Goal: Task Accomplishment & Management: Manage account settings

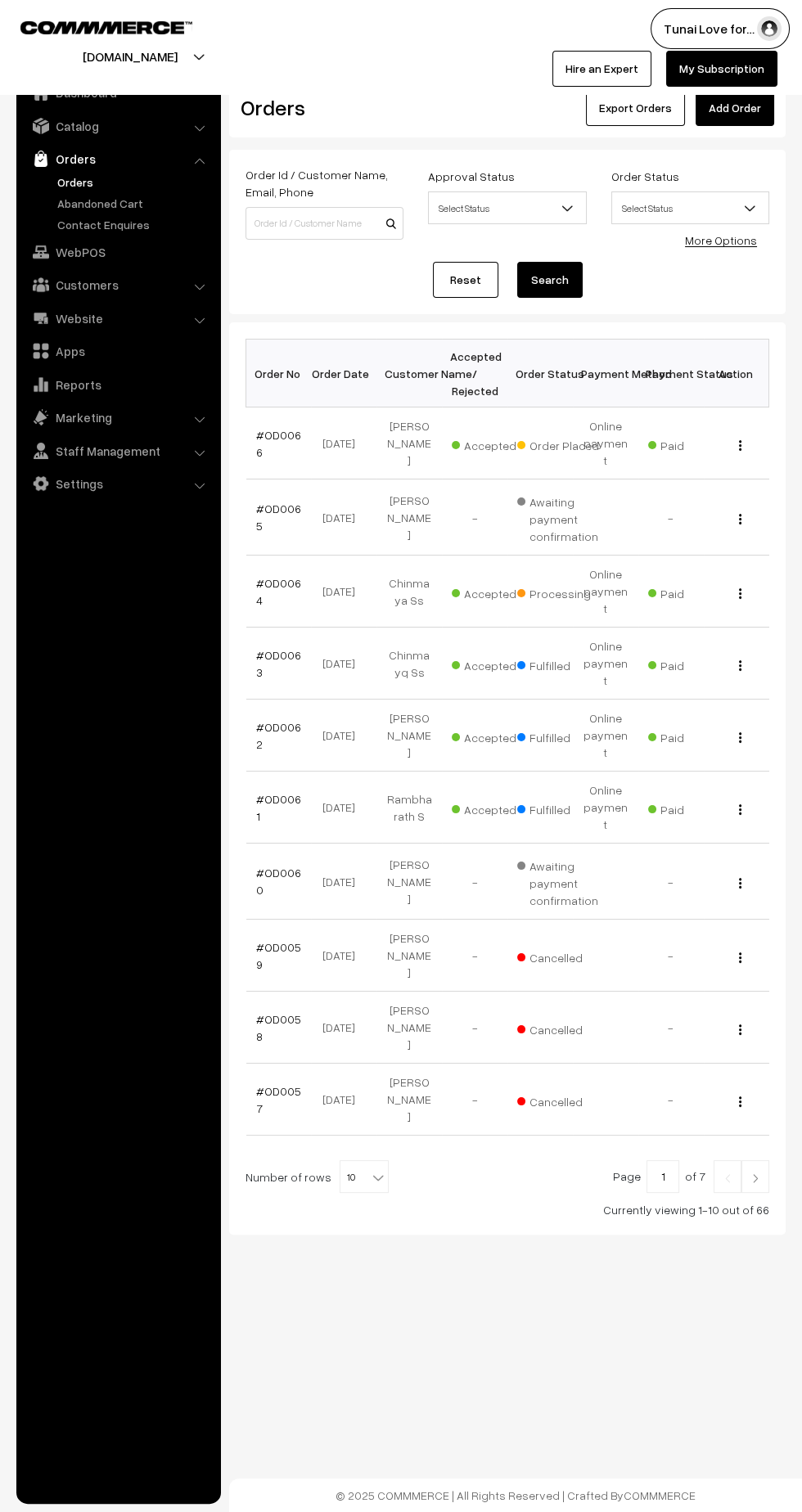
click at [78, 185] on link "Orders" at bounding box center [134, 182] width 162 height 17
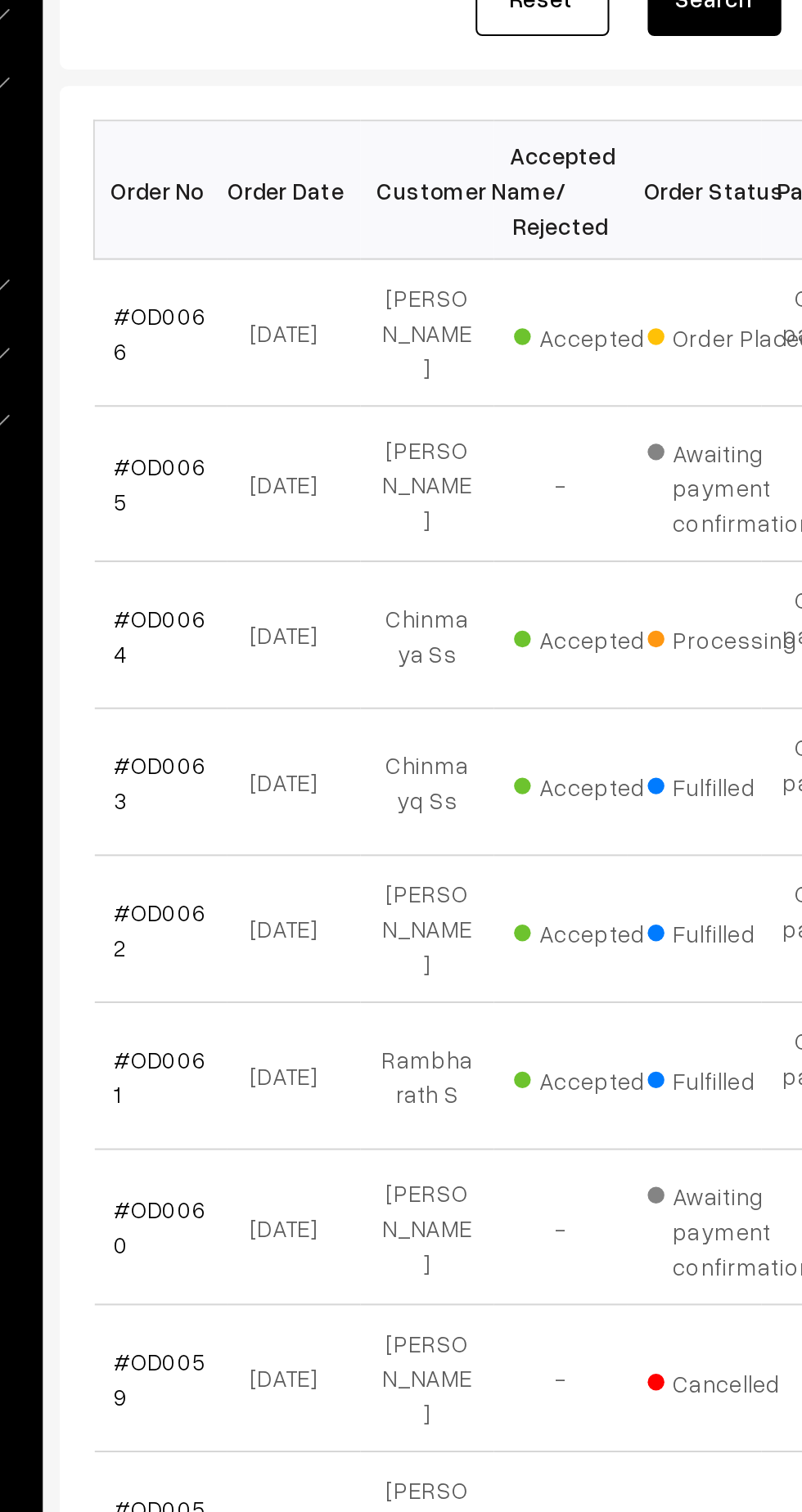
click at [270, 501] on link "#OD0065" at bounding box center [278, 516] width 45 height 31
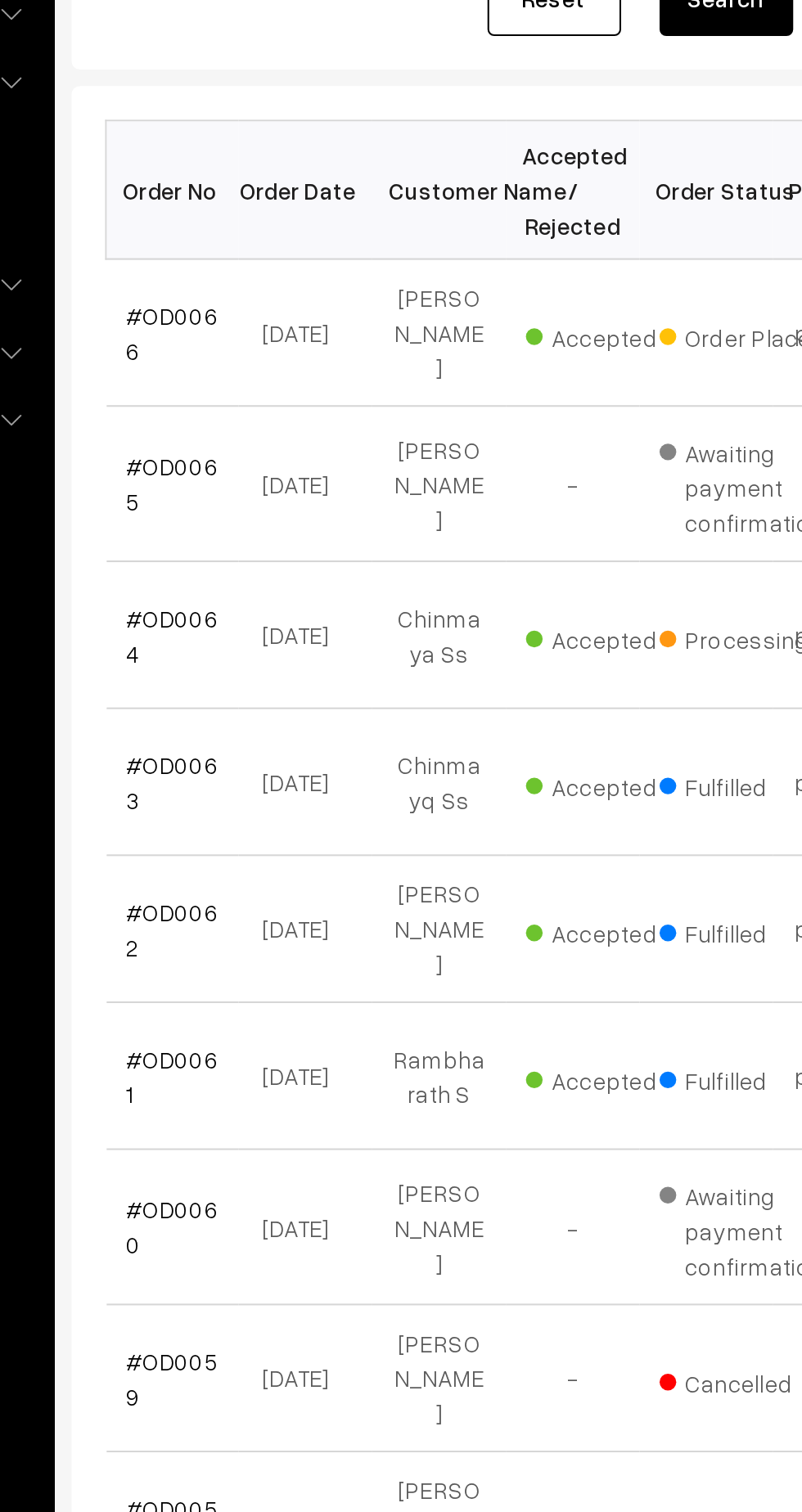
click at [278, 428] on link "#OD0066" at bounding box center [278, 443] width 45 height 31
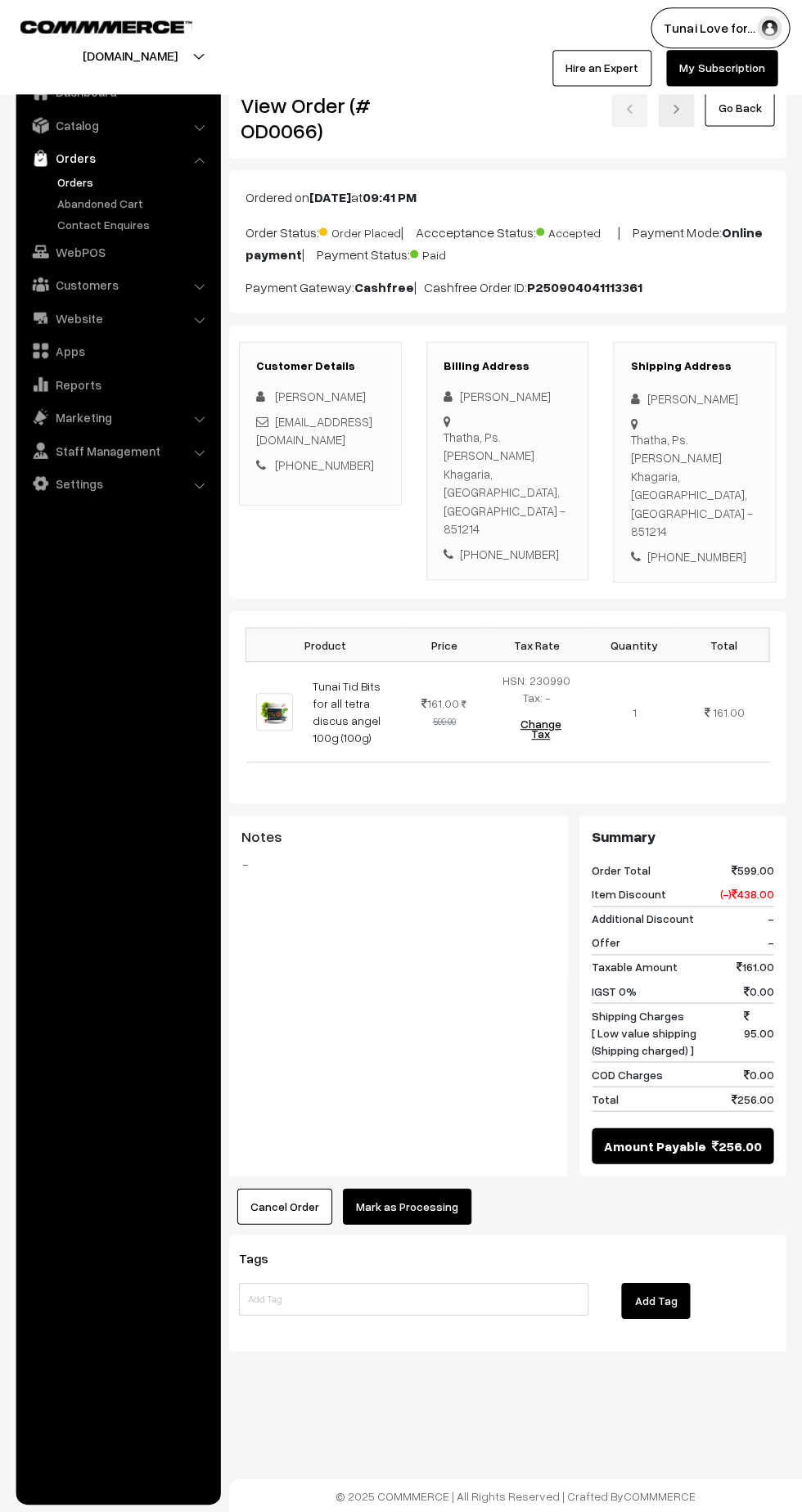
click at [410, 1188] on button "Mark as Processing" at bounding box center [407, 1206] width 129 height 36
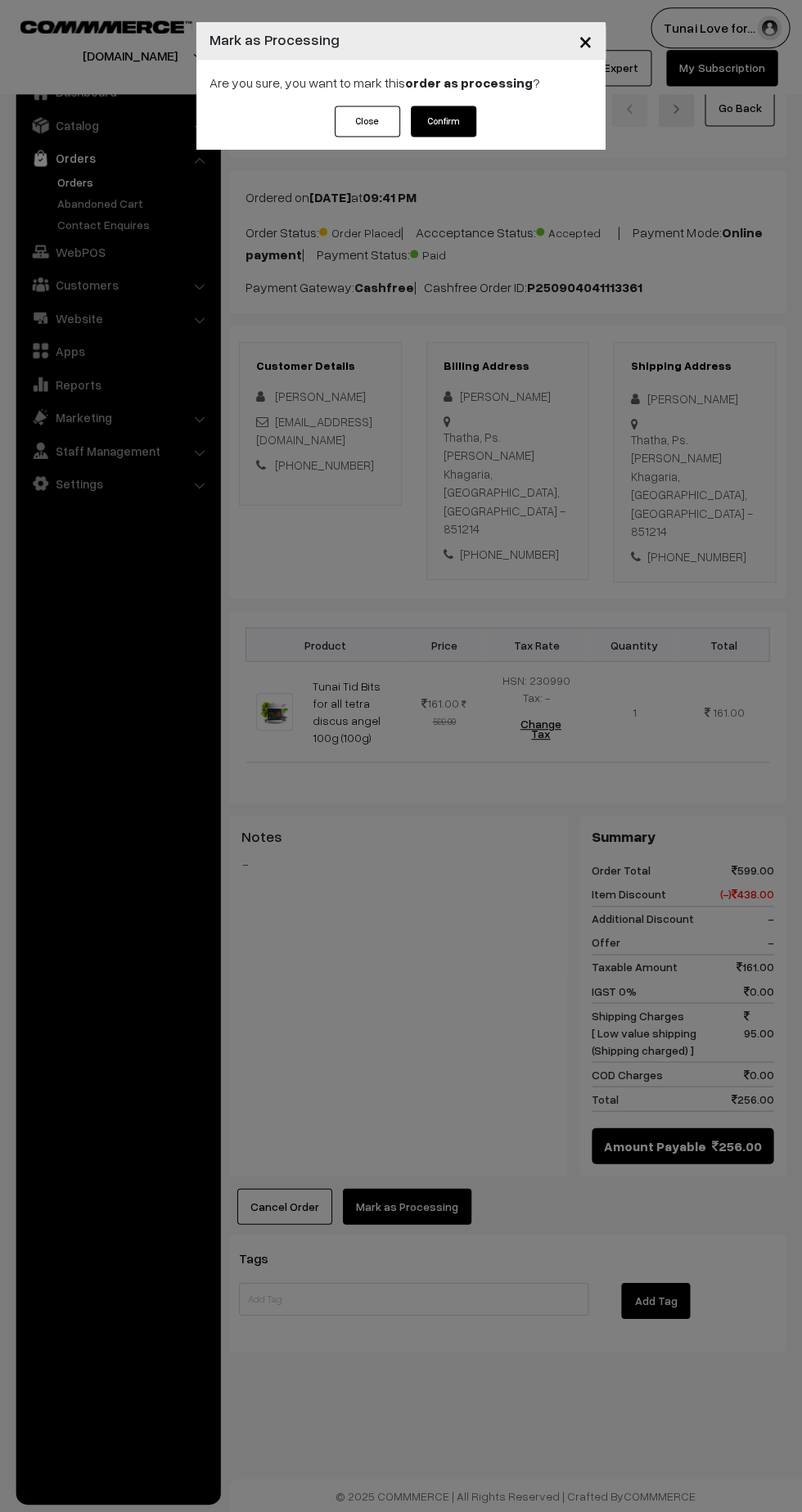
click at [453, 129] on button "Confirm" at bounding box center [443, 122] width 65 height 31
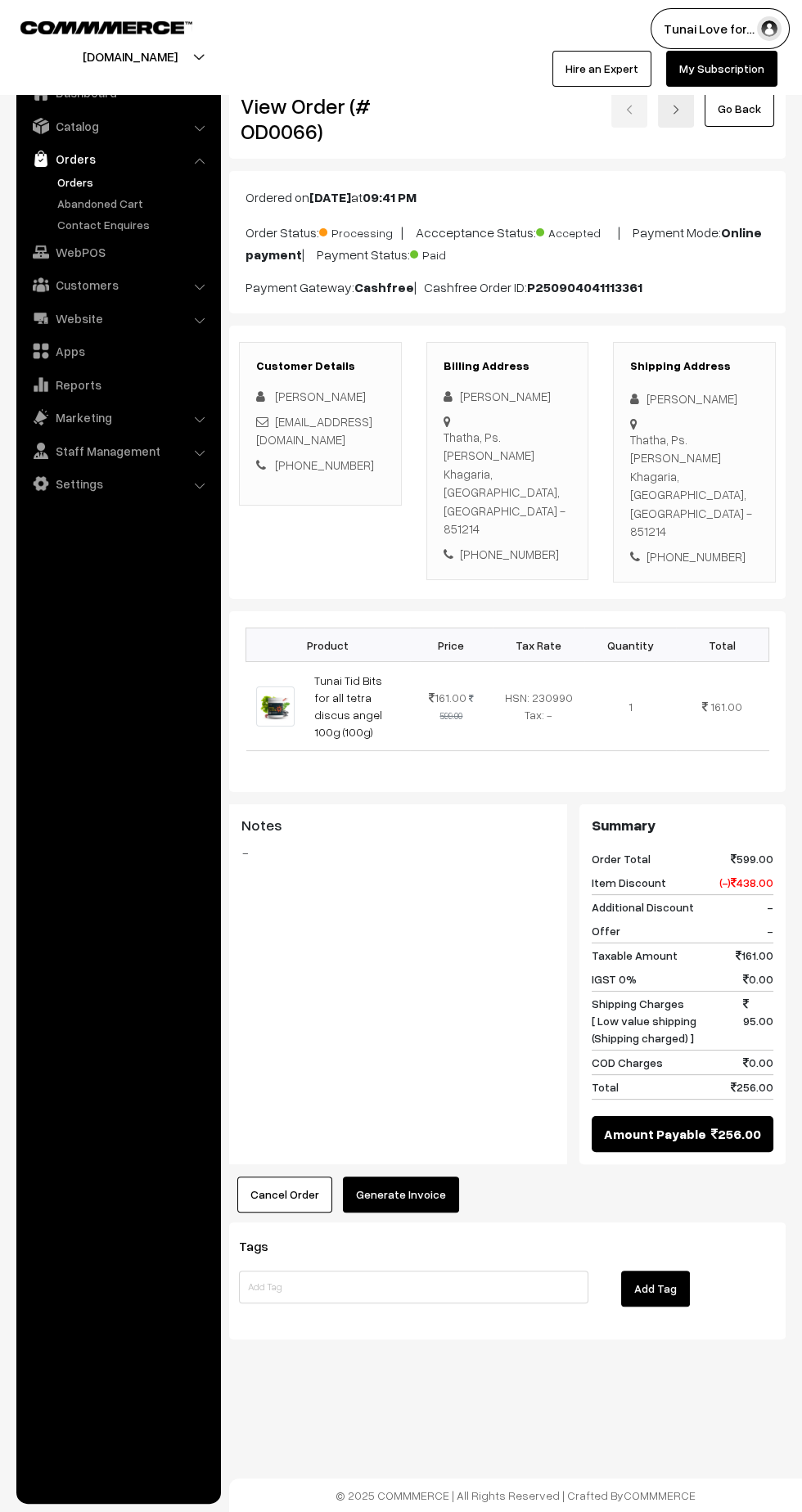
click at [403, 1177] on button "Generate Invoice" at bounding box center [401, 1194] width 116 height 36
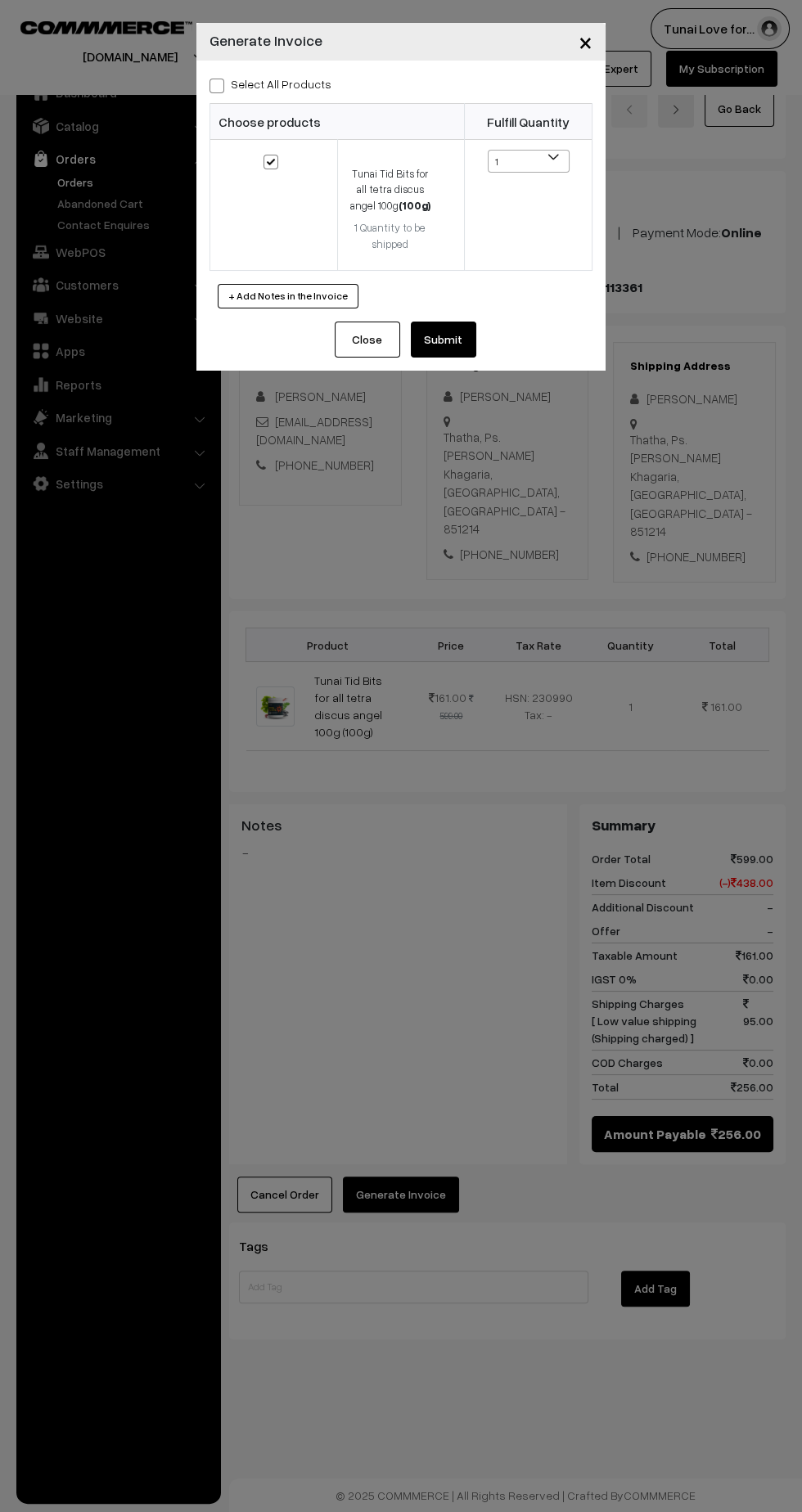
click at [454, 346] on button "Submit" at bounding box center [443, 339] width 65 height 36
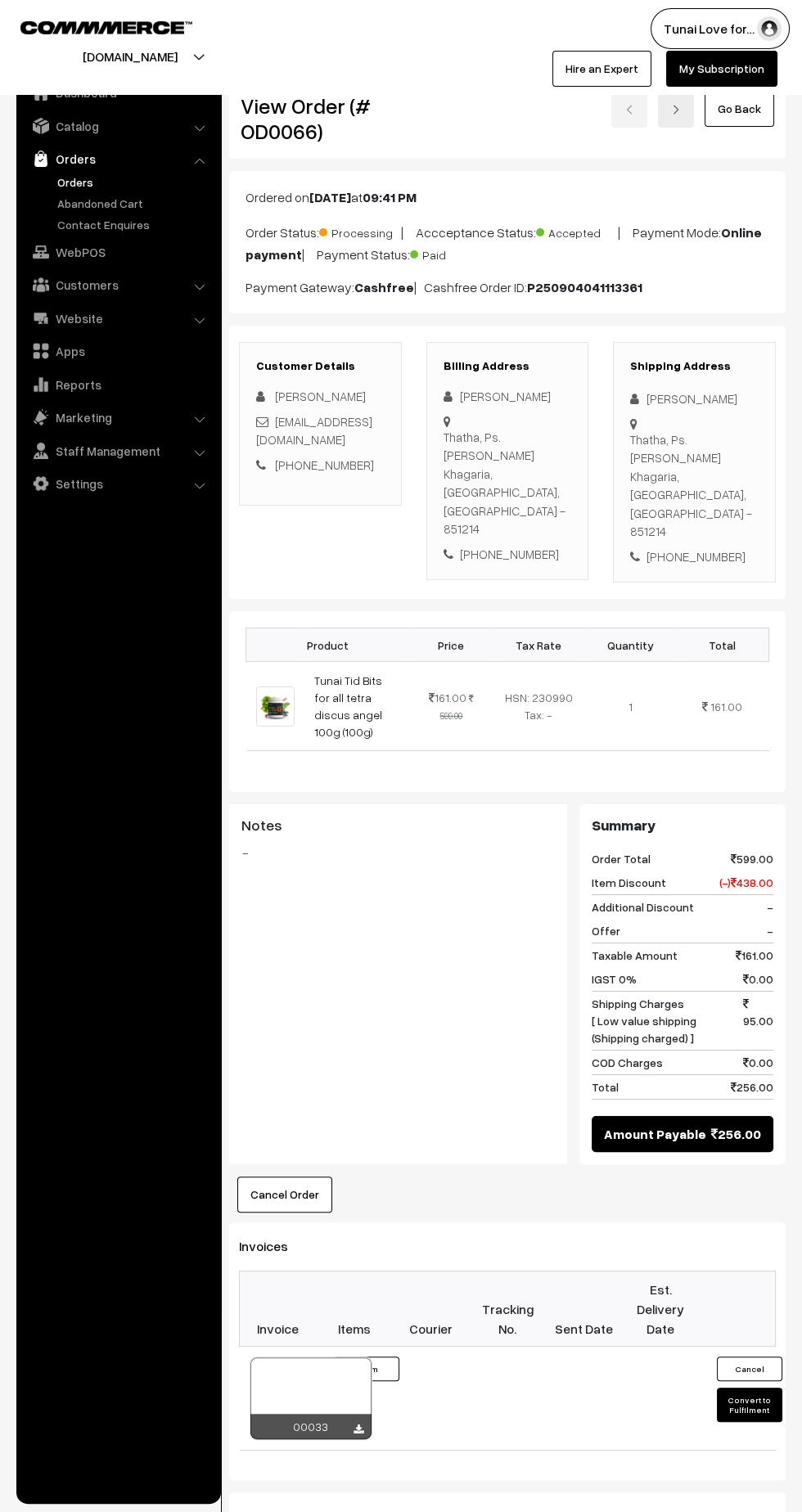
click at [76, 184] on link "Orders" at bounding box center [134, 182] width 162 height 17
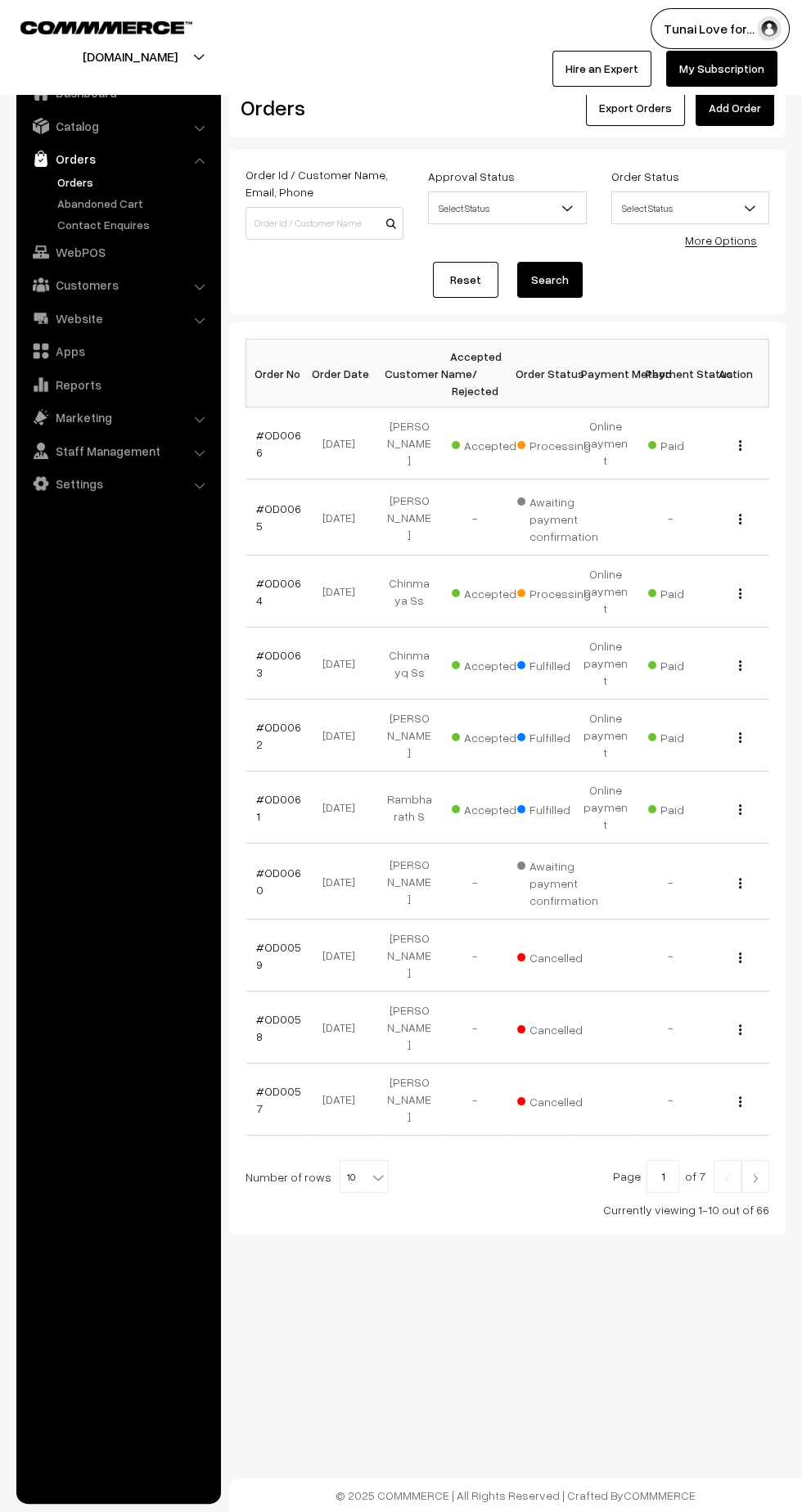
click at [274, 428] on link "#OD0066" at bounding box center [278, 443] width 45 height 31
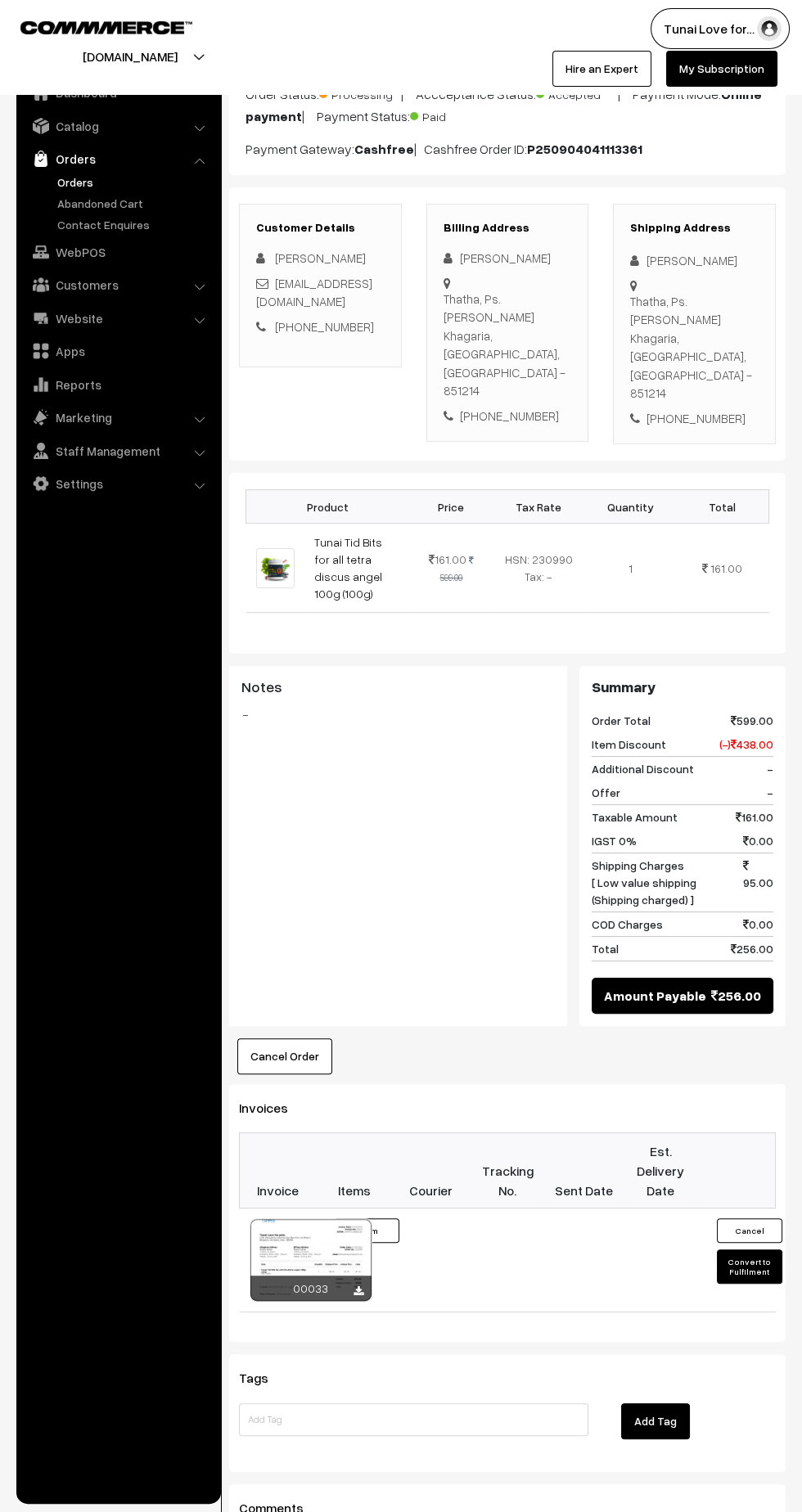
scroll to position [304, 0]
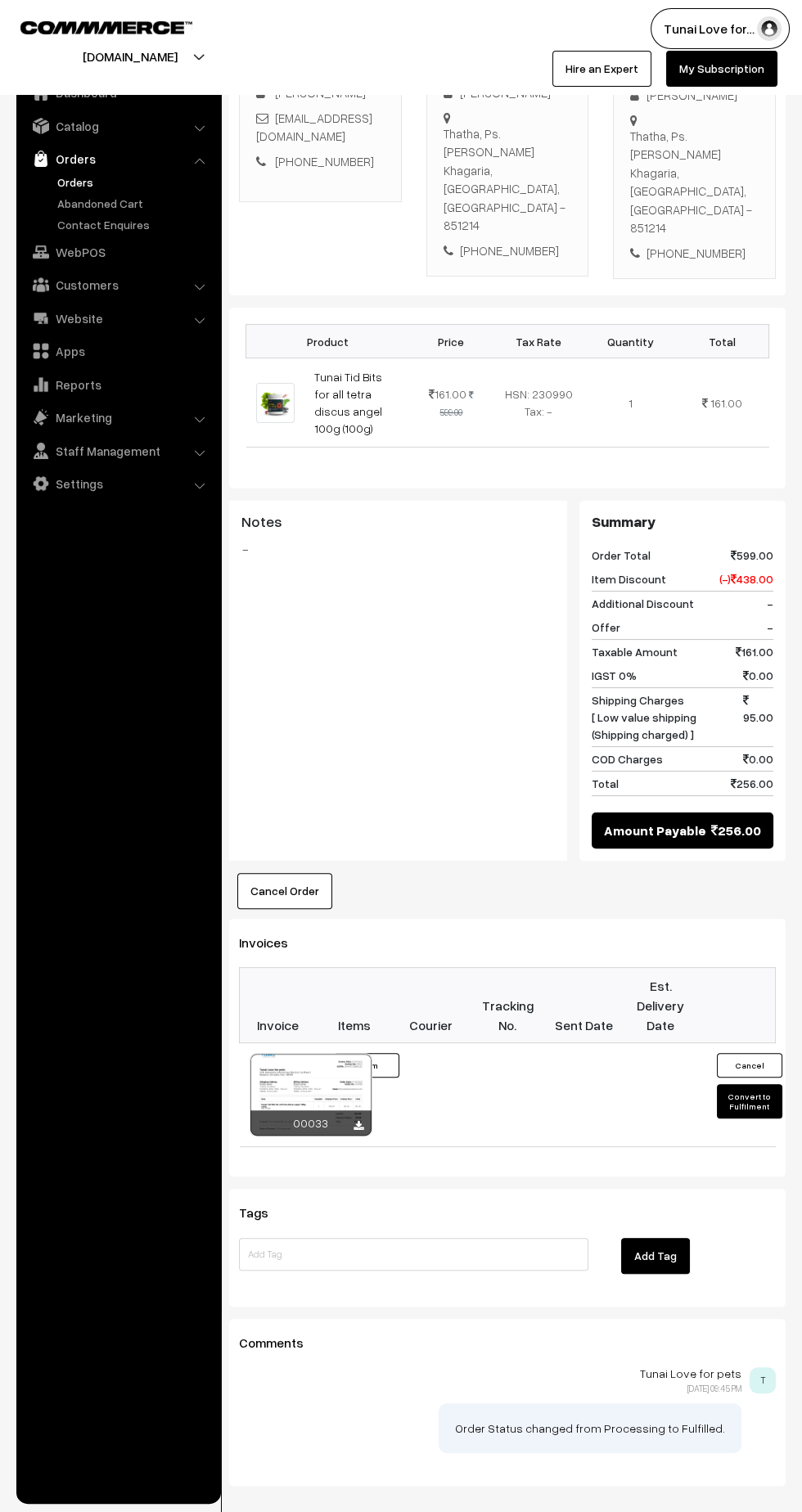
click at [738, 1084] on button "Convert to Fulfilment" at bounding box center [749, 1101] width 65 height 34
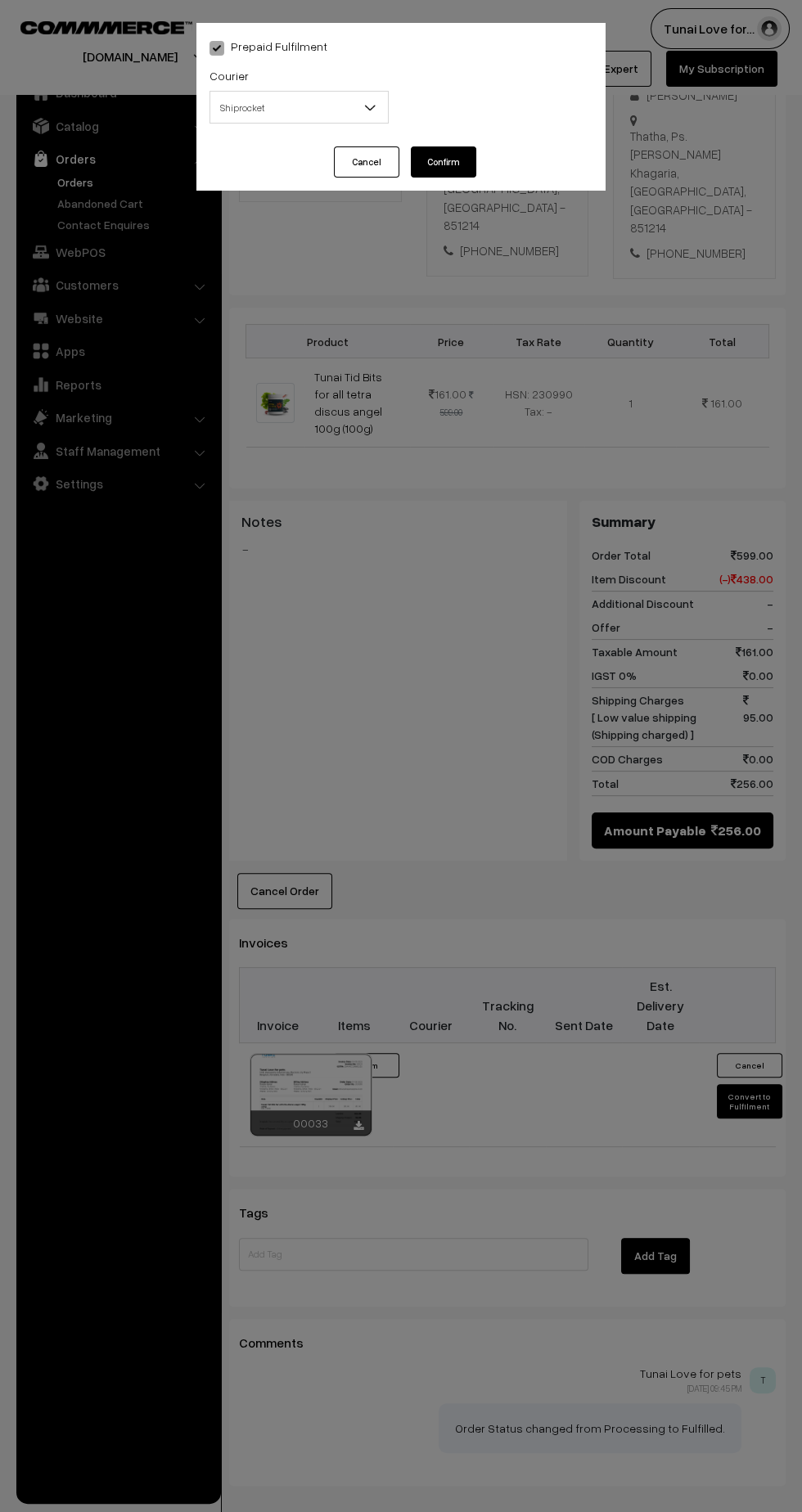
click at [357, 94] on span "Shiprocket" at bounding box center [298, 108] width 177 height 28
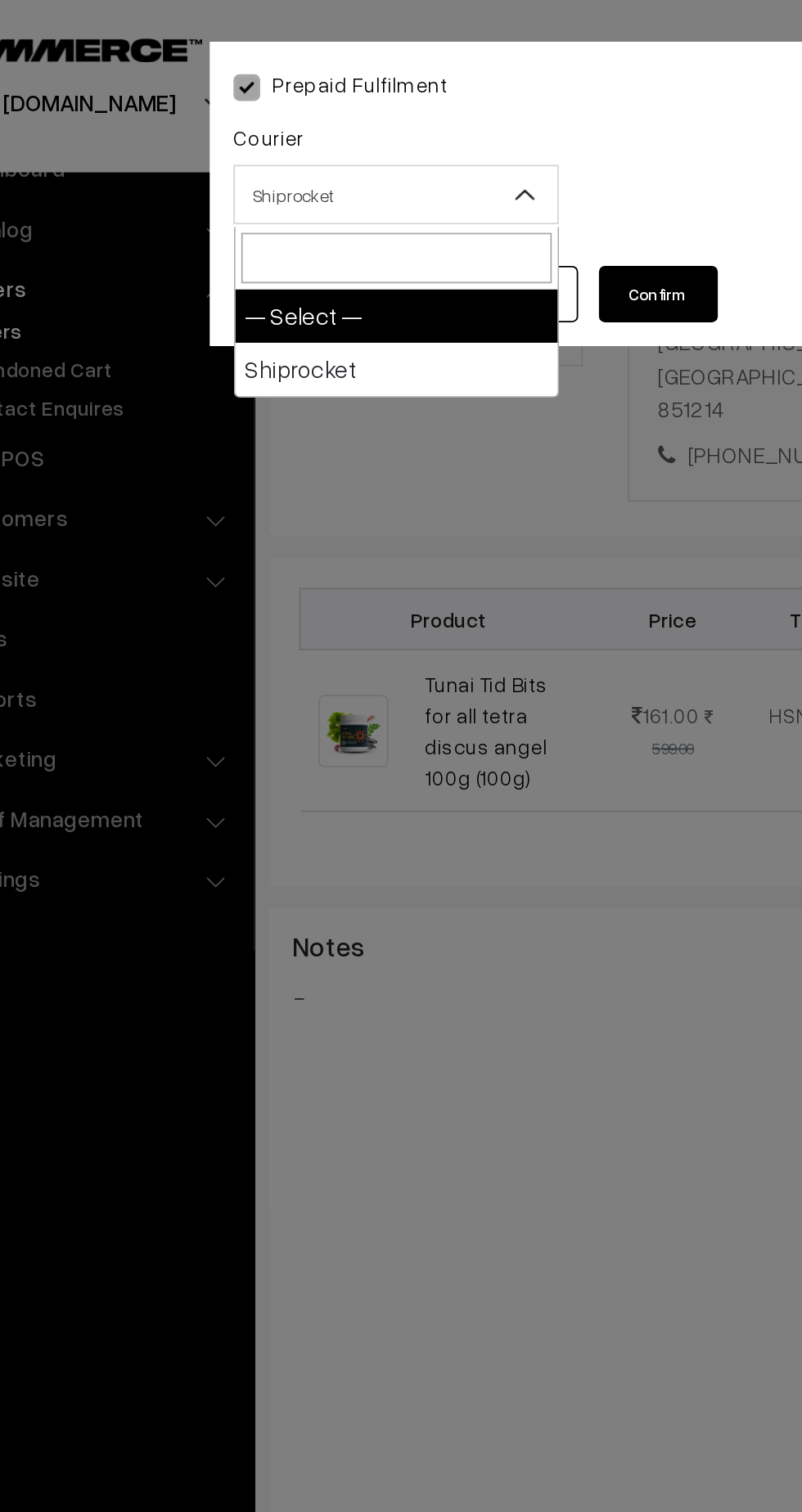
select select "1"
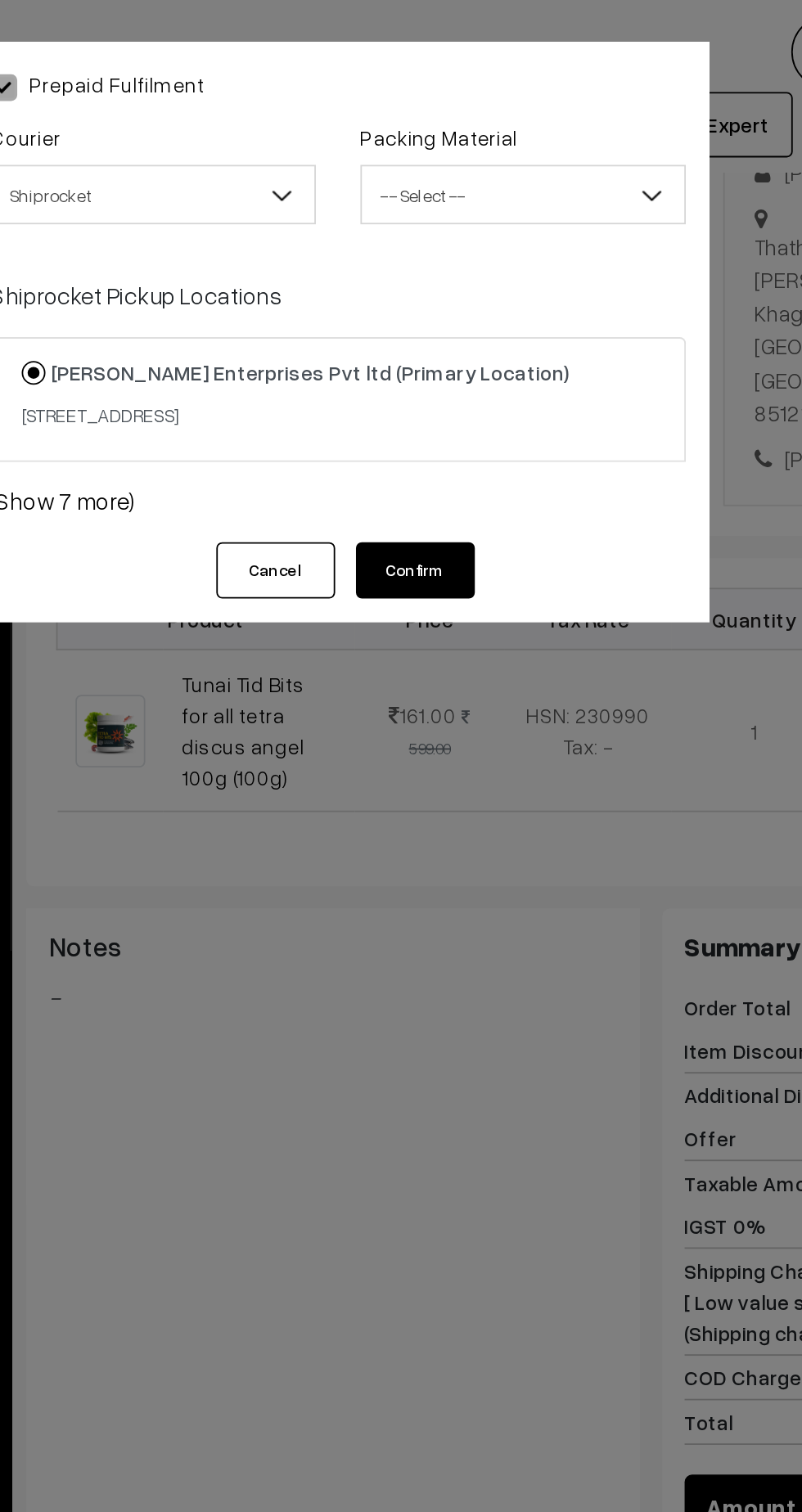
click at [521, 103] on span "-- Select --" at bounding box center [502, 108] width 177 height 28
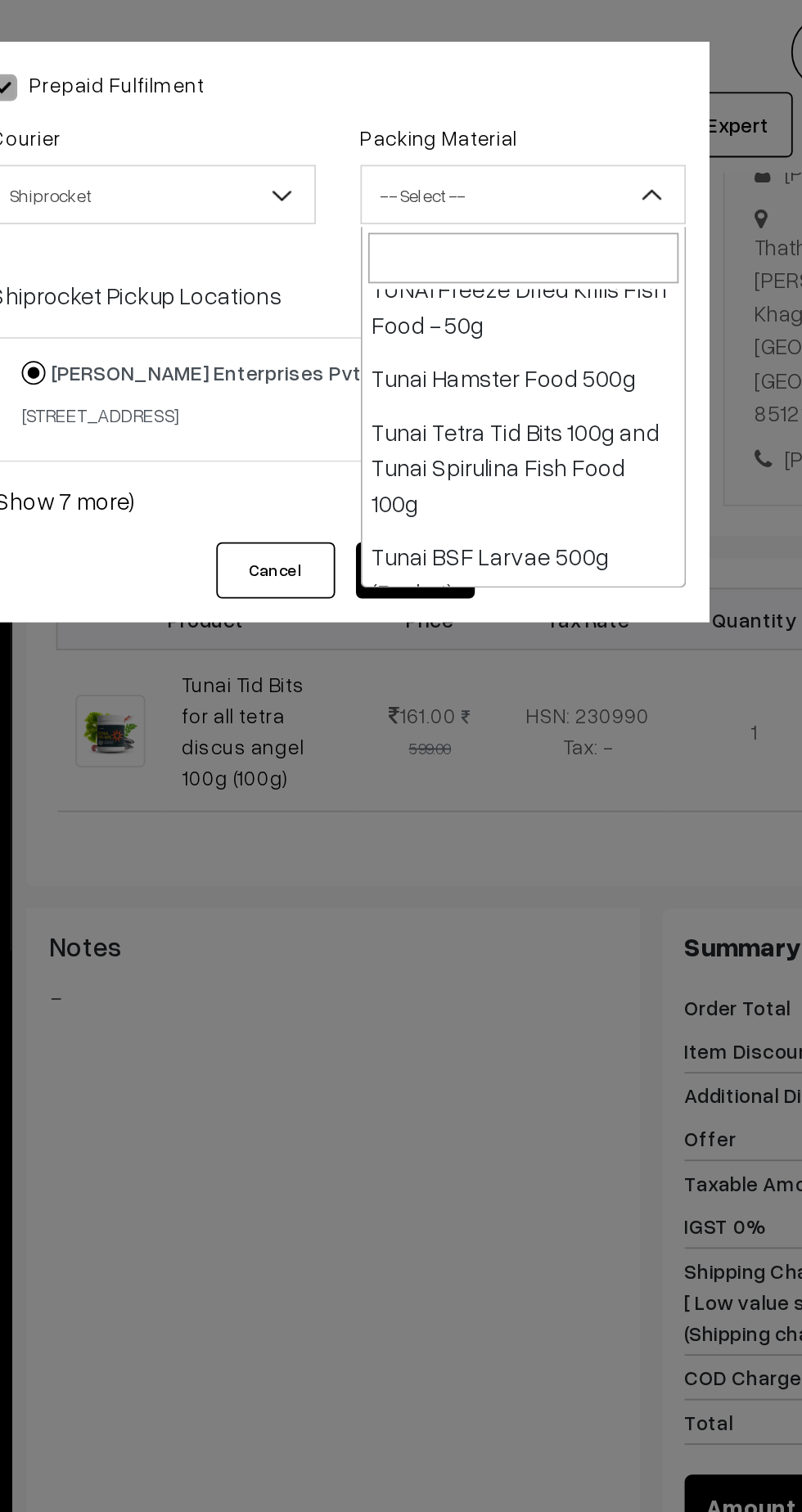
scroll to position [387, 0]
select select "11"
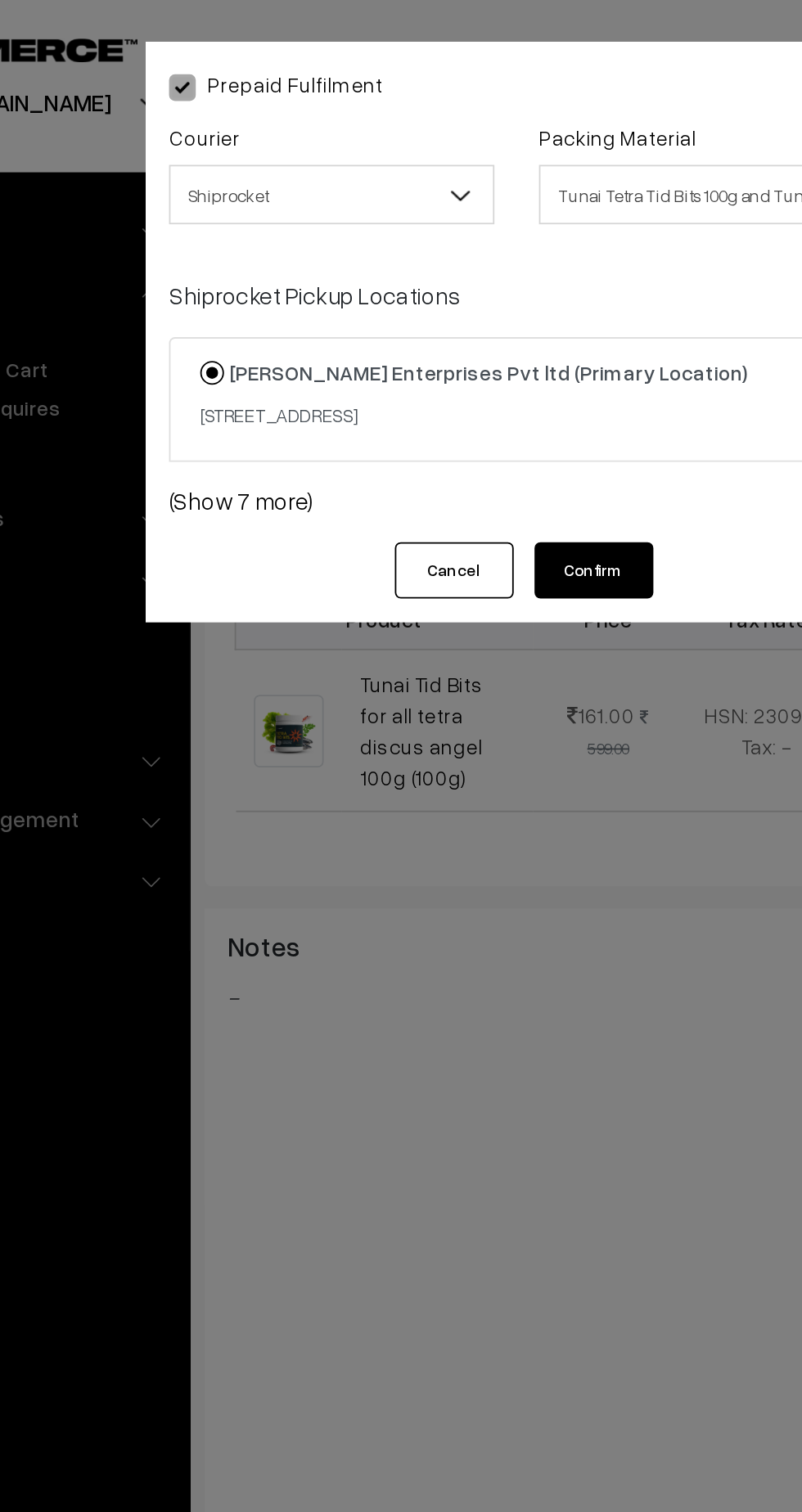
click at [447, 327] on button "Confirm" at bounding box center [443, 313] width 65 height 31
